Goal: Task Accomplishment & Management: Use online tool/utility

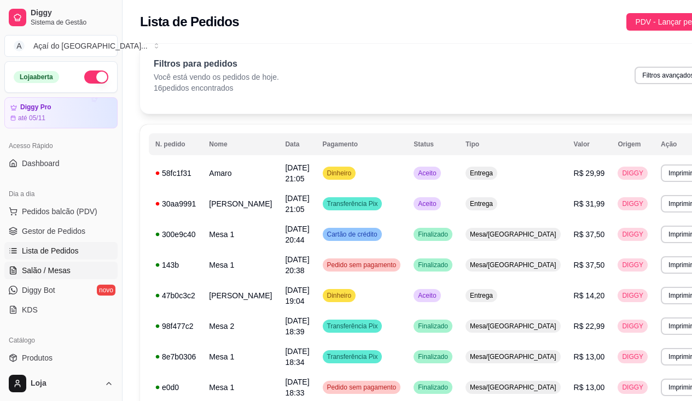
click at [67, 271] on span "Salão / Mesas" at bounding box center [46, 270] width 49 height 11
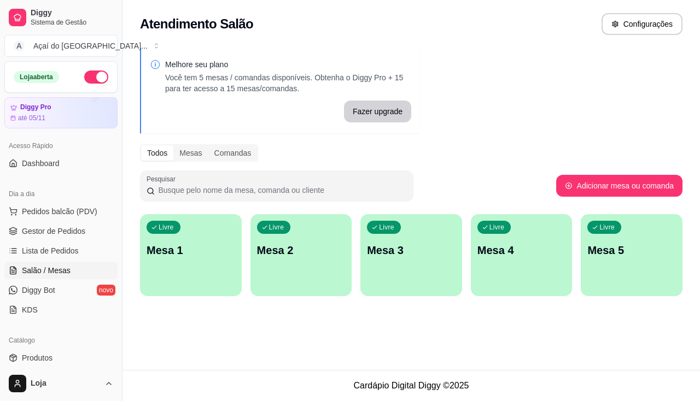
click at [203, 234] on div "Livre Mesa 1" at bounding box center [191, 248] width 102 height 69
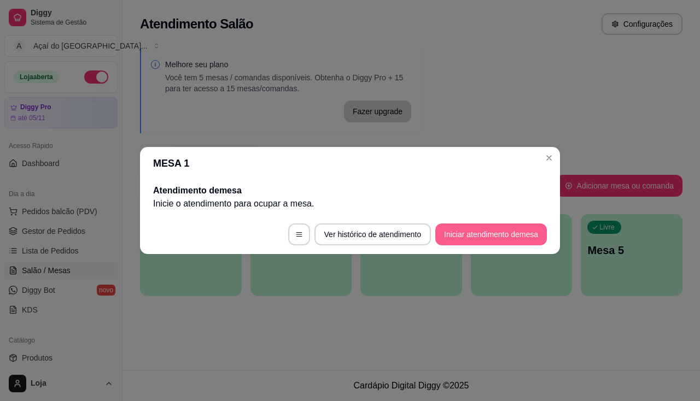
click at [479, 236] on button "Iniciar atendimento de mesa" at bounding box center [491, 235] width 112 height 22
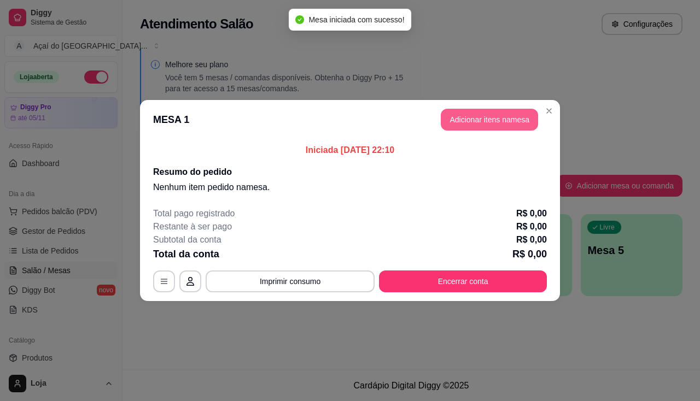
click at [488, 122] on button "Adicionar itens na mesa" at bounding box center [489, 120] width 97 height 22
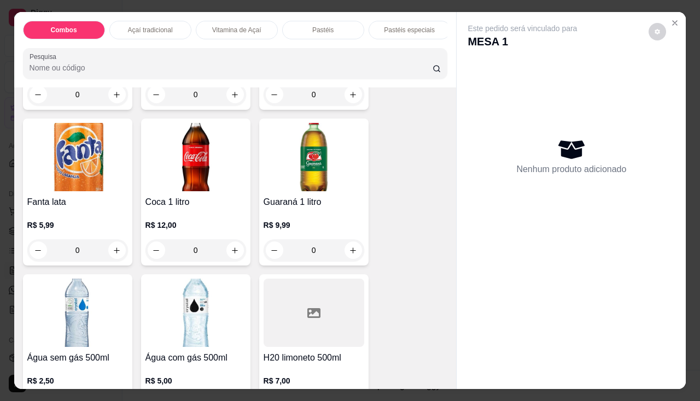
scroll to position [2624, 0]
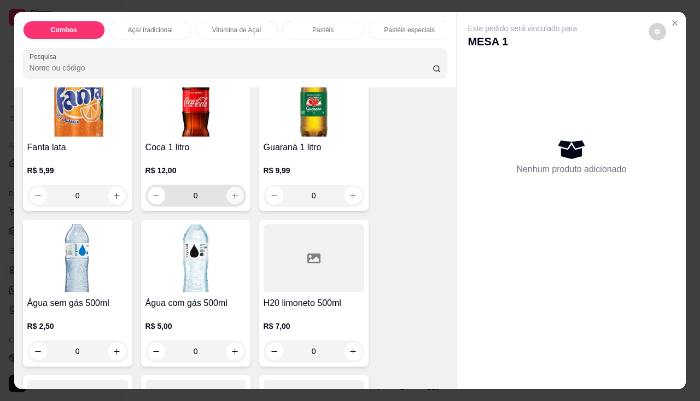
click at [232, 200] on icon "increase-product-quantity" at bounding box center [235, 196] width 8 height 8
type input "1"
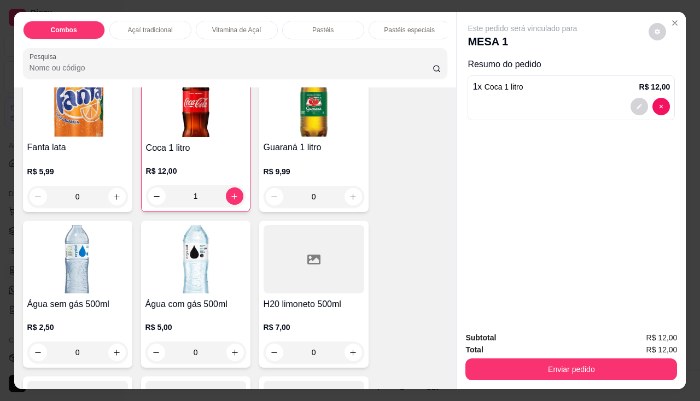
click at [519, 351] on div "Total R$ 12,00" at bounding box center [571, 350] width 212 height 12
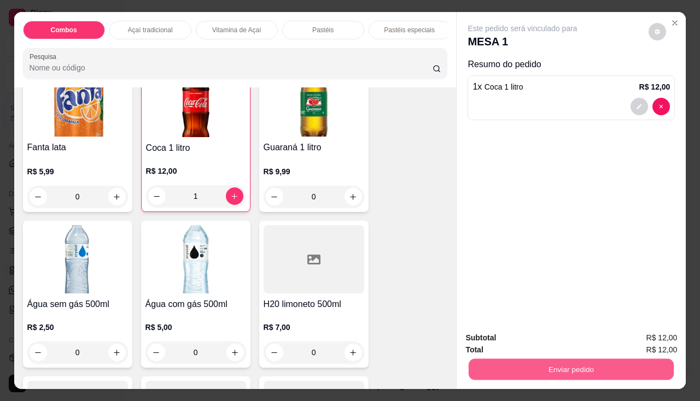
click at [520, 368] on button "Enviar pedido" at bounding box center [571, 369] width 205 height 21
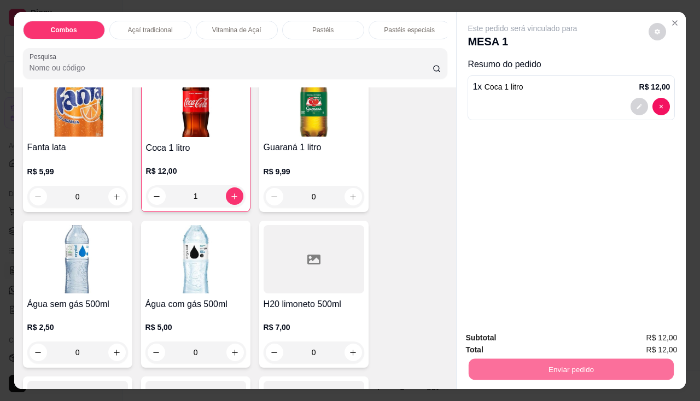
click at [670, 334] on button "Enviar pedido" at bounding box center [649, 339] width 62 height 21
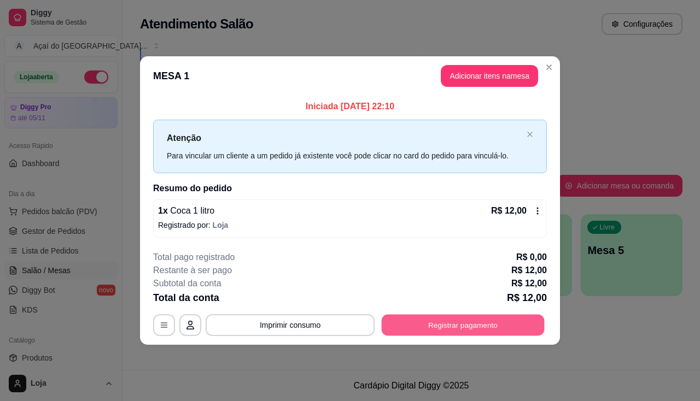
click at [493, 323] on button "Registrar pagamento" at bounding box center [463, 324] width 163 height 21
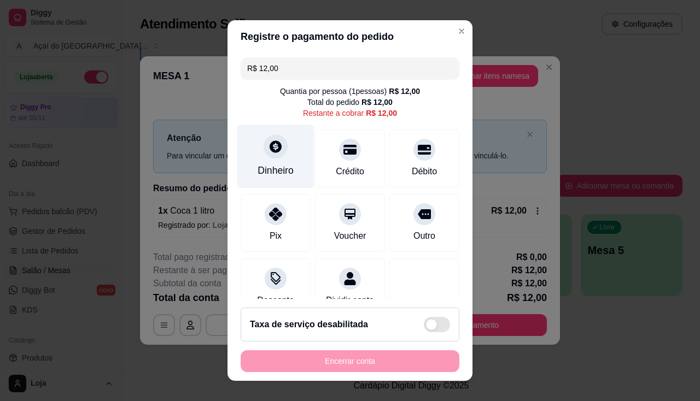
click at [279, 177] on div "Dinheiro" at bounding box center [275, 170] width 36 height 14
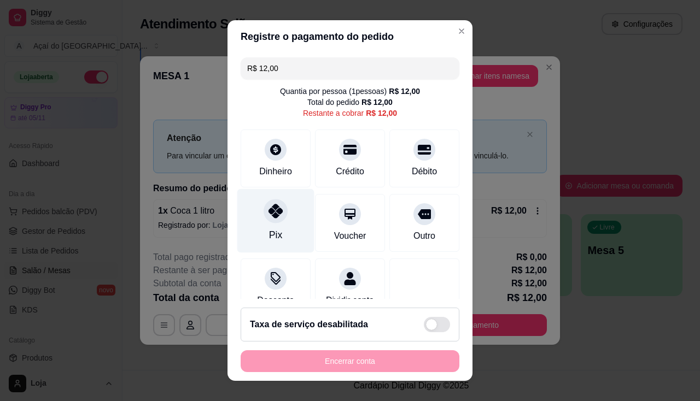
click at [260, 232] on div "Pix" at bounding box center [275, 221] width 77 height 64
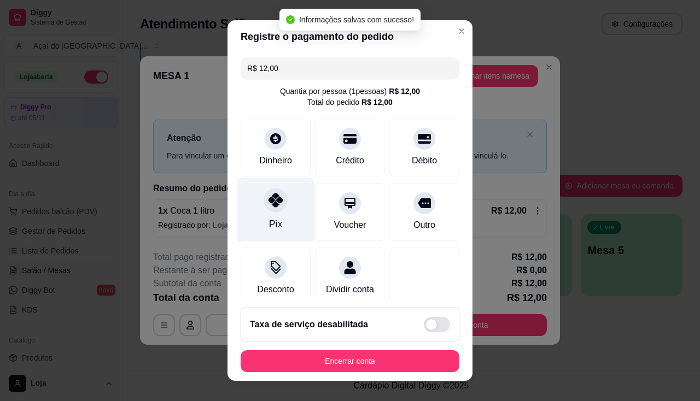
type input "R$ 0,00"
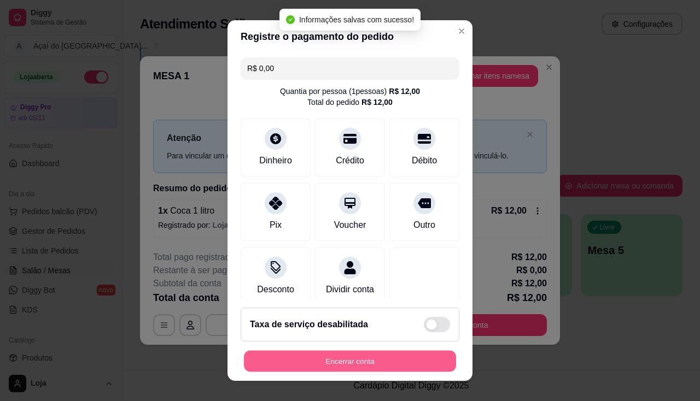
click at [365, 352] on button "Encerrar conta" at bounding box center [350, 361] width 212 height 21
